Goal: Information Seeking & Learning: Learn about a topic

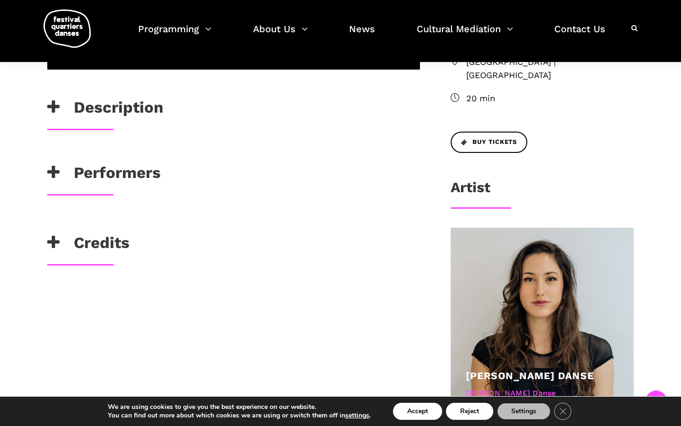
scroll to position [290, 0]
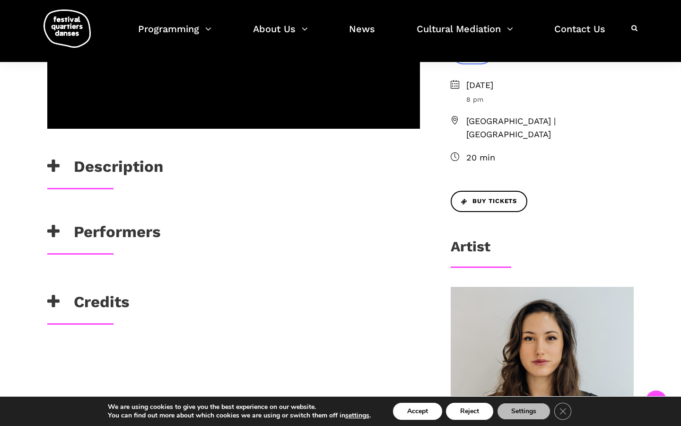
click at [58, 166] on icon at bounding box center [53, 166] width 12 height 16
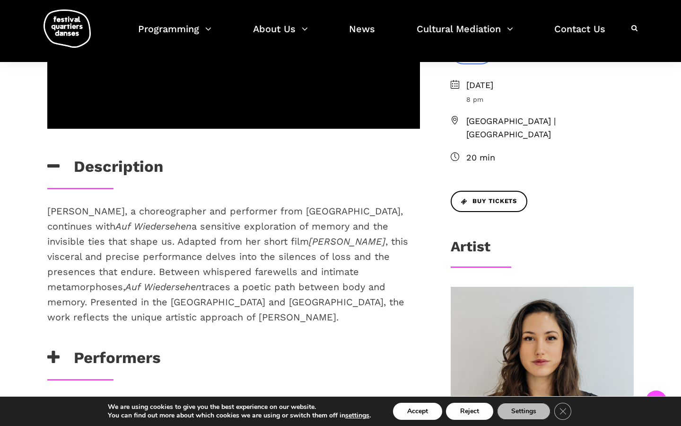
click at [126, 247] on p "Pauline Gervais, a choreographer and performer from Montreal, continues with Au…" at bounding box center [233, 263] width 373 height 121
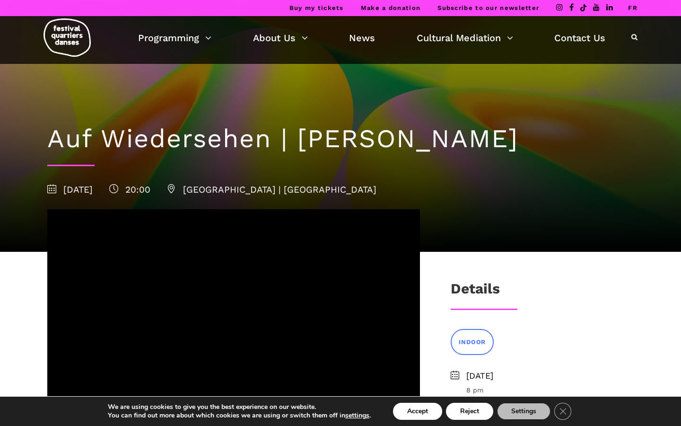
scroll to position [0, 0]
click at [638, 6] on div "Buy my tickets Make a donation Subscribe to our newsletter FR" at bounding box center [340, 8] width 681 height 16
click at [635, 6] on link "FR" at bounding box center [632, 7] width 9 height 7
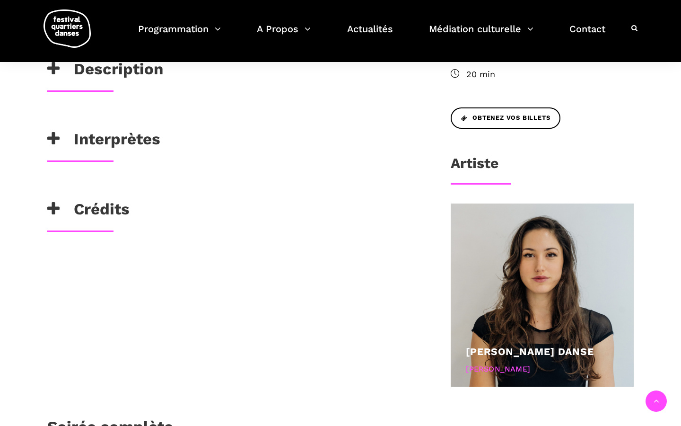
scroll to position [342, 0]
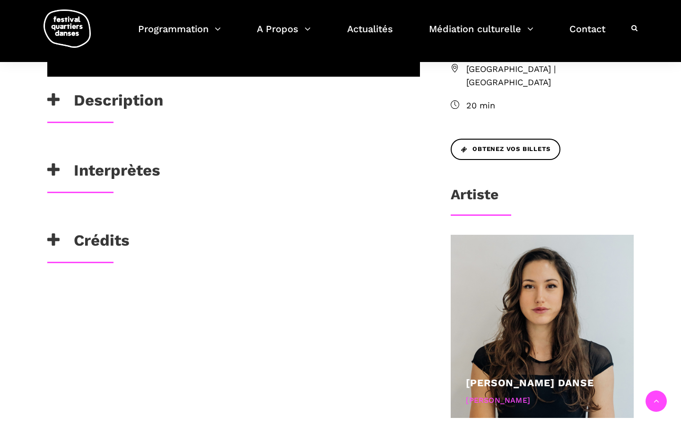
click at [140, 99] on h3 "Description" at bounding box center [105, 103] width 116 height 24
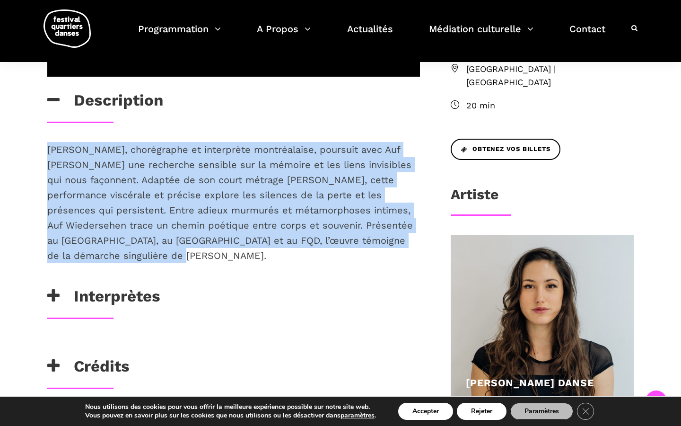
drag, startPoint x: 187, startPoint y: 254, endPoint x: 23, endPoint y: 145, distance: 197.0
click at [23, 145] on div "Description [PERSON_NAME], chorégraphe et interprète montréalaise, poursuit ave…" at bounding box center [340, 303] width 681 height 789
copy span "[PERSON_NAME], chorégraphe et interprète montréalaise, poursuit avec Auf [PERSO…"
click at [228, 260] on p "[PERSON_NAME], chorégraphe et interprète montréalaise, poursuit avec Auf [PERSO…" at bounding box center [233, 202] width 373 height 121
drag, startPoint x: 220, startPoint y: 252, endPoint x: 33, endPoint y: 145, distance: 215.2
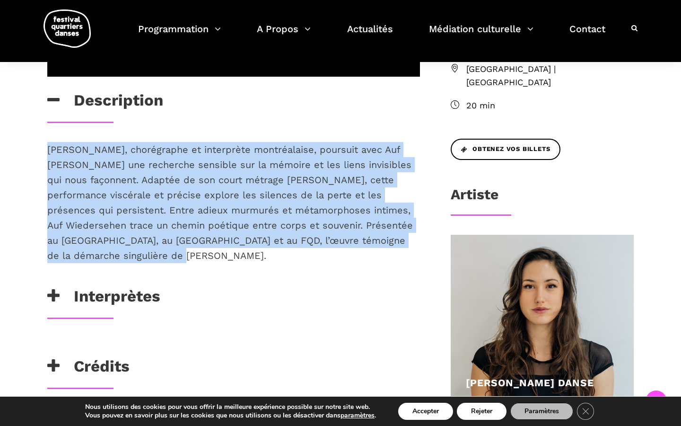
click at [33, 145] on div "Description [PERSON_NAME], chorégraphe et interprète montréalaise, poursuit ave…" at bounding box center [340, 311] width 624 height 746
copy span "[PERSON_NAME], chorégraphe et interprète montréalaise, poursuit avec Auf [PERSO…"
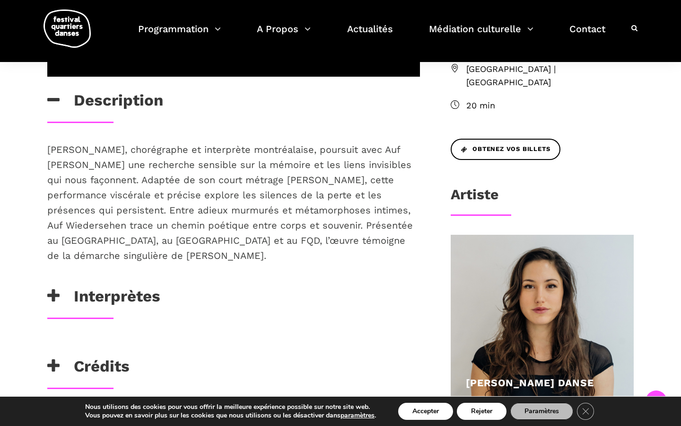
click at [228, 275] on div "[PERSON_NAME], chorégraphe et interprète montréalaise, poursuit avec Auf [PERSO…" at bounding box center [234, 214] width 392 height 145
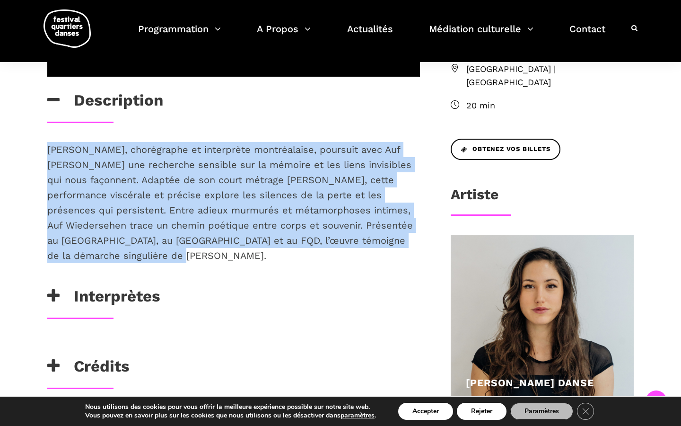
drag, startPoint x: 200, startPoint y: 255, endPoint x: 37, endPoint y: 140, distance: 199.8
click at [37, 140] on div "Description [PERSON_NAME], chorégraphe et interprète montréalaise, poursuit ave…" at bounding box center [340, 311] width 624 height 746
copy span "[PERSON_NAME], chorégraphe et interprète montréalaise, poursuit avec Auf [PERSO…"
